Goal: Task Accomplishment & Management: Manage account settings

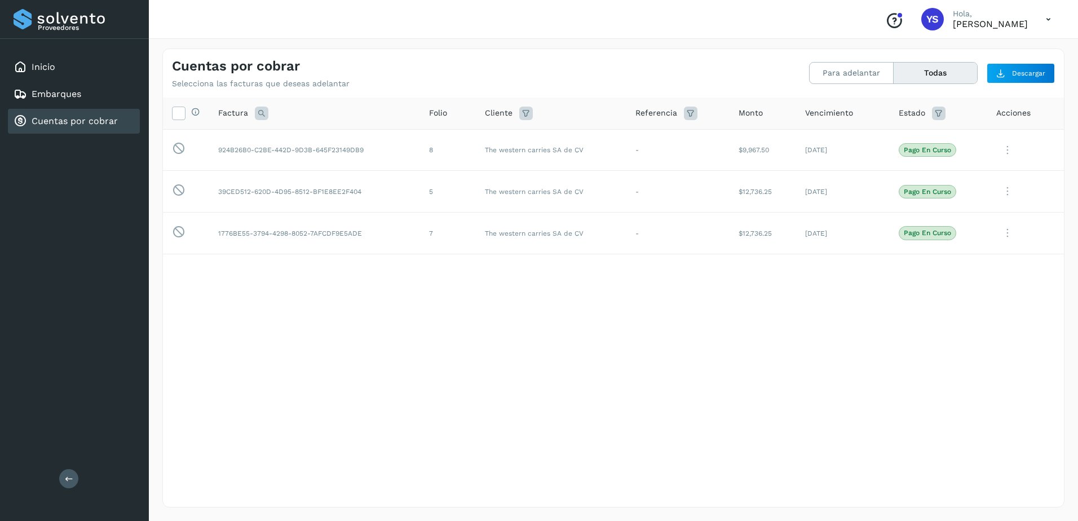
click at [637, 359] on div "Selecciona todas las facturas disponibles para adelanto Factura Folio Cliente R…" at bounding box center [613, 279] width 901 height 363
click at [46, 79] on div "Inicio" at bounding box center [74, 67] width 132 height 25
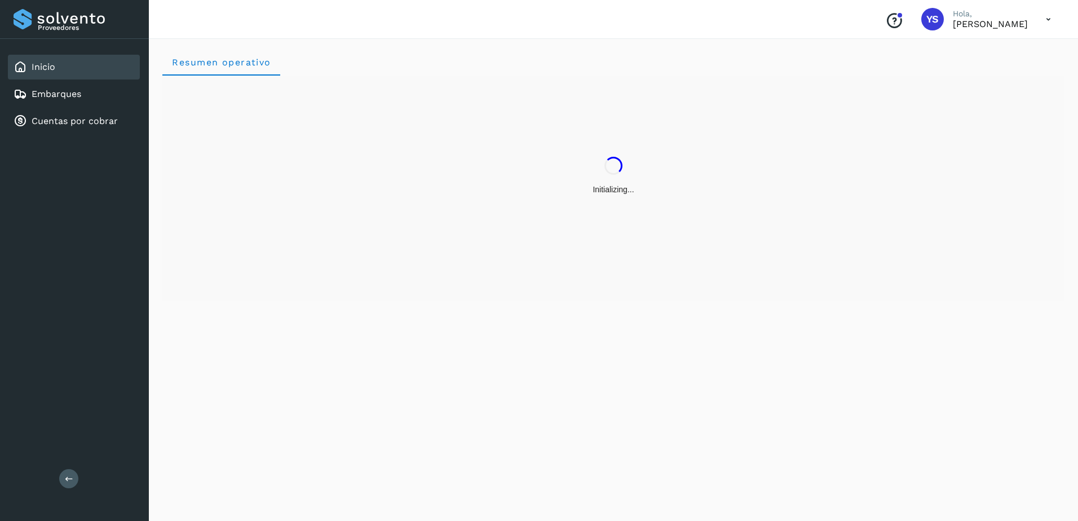
click at [362, 27] on div "Conoce nuestros beneficios YS [PERSON_NAME], [PERSON_NAME]" at bounding box center [613, 19] width 929 height 39
click at [957, 32] on div "Conoce nuestros beneficios YS [PERSON_NAME], [PERSON_NAME]" at bounding box center [968, 19] width 184 height 26
click at [955, 20] on p "[PERSON_NAME]" at bounding box center [990, 24] width 75 height 11
click at [1043, 15] on icon at bounding box center [1048, 19] width 23 height 23
click at [988, 59] on div "Cerrar sesión" at bounding box center [992, 50] width 134 height 21
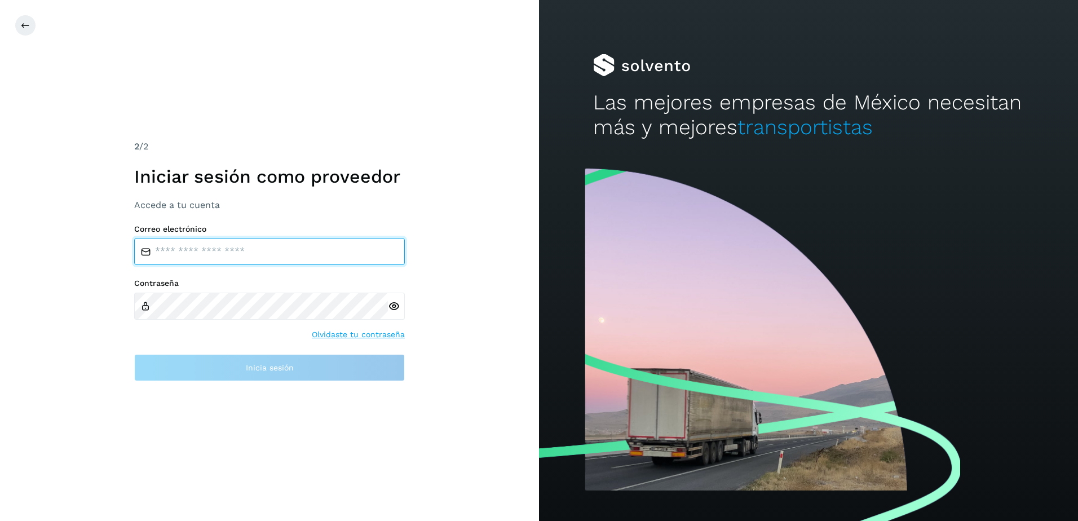
type input "**********"
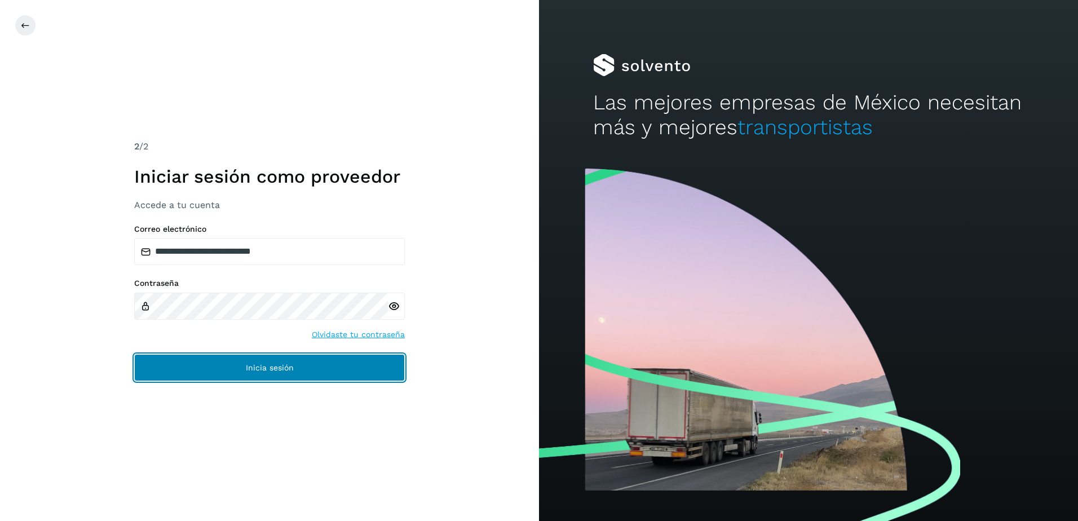
click at [218, 363] on button "Inicia sesión" at bounding box center [269, 367] width 271 height 27
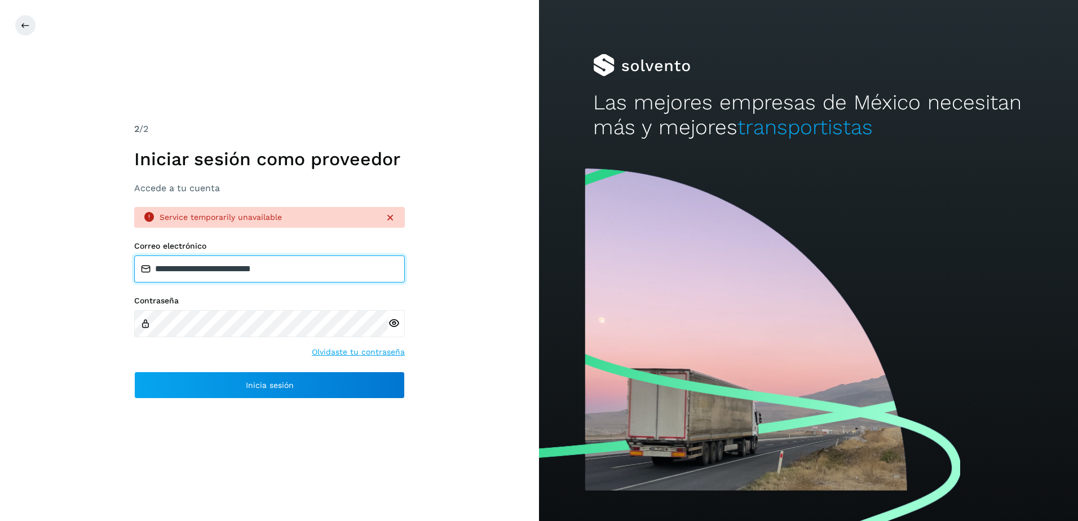
click at [311, 270] on input "**********" at bounding box center [269, 268] width 271 height 27
click at [391, 322] on icon at bounding box center [394, 323] width 12 height 12
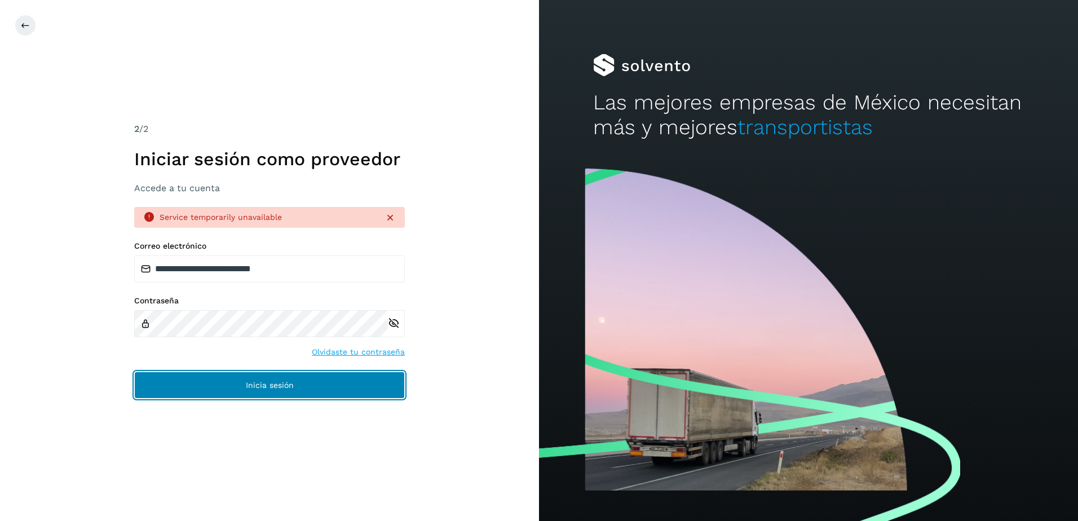
click at [290, 385] on span "Inicia sesión" at bounding box center [270, 385] width 48 height 8
click at [238, 387] on button "Inicia sesión" at bounding box center [269, 385] width 271 height 27
